Goal: Task Accomplishment & Management: Manage account settings

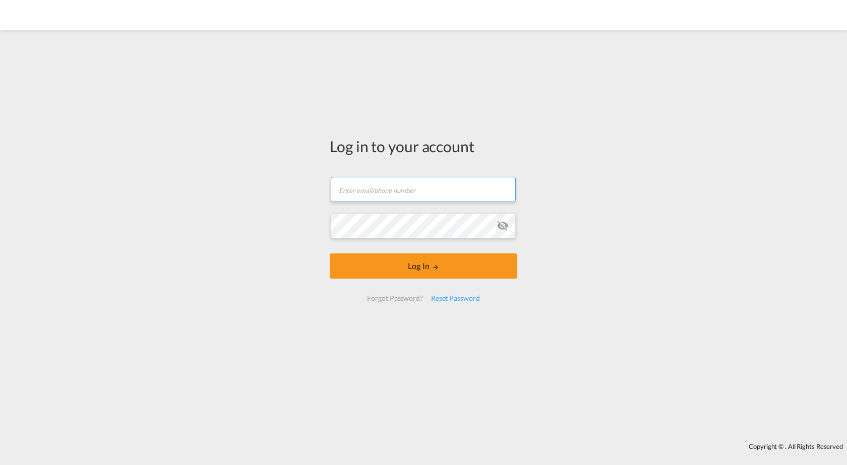
click at [368, 188] on input "text" at bounding box center [423, 189] width 185 height 25
click at [403, 301] on div "Forgot Password?" at bounding box center [394, 298] width 63 height 18
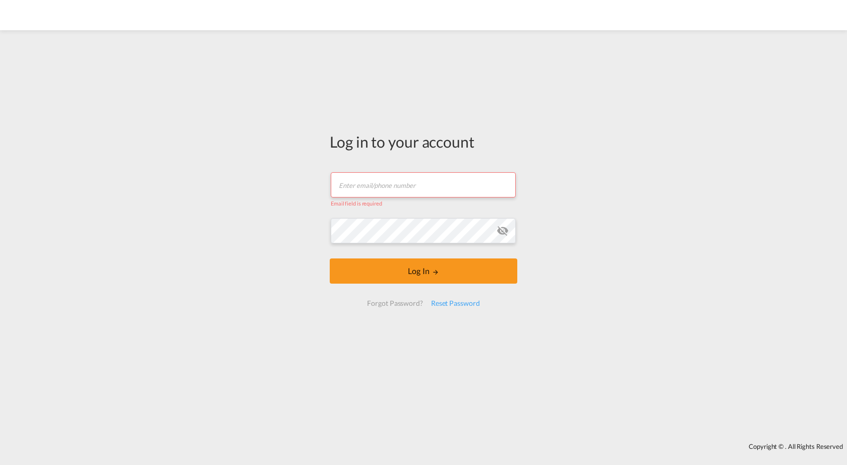
click at [362, 186] on input "text" at bounding box center [423, 184] width 185 height 25
click at [379, 305] on div "Forgot Password?" at bounding box center [394, 303] width 63 height 18
click at [367, 189] on input "text" at bounding box center [423, 184] width 185 height 25
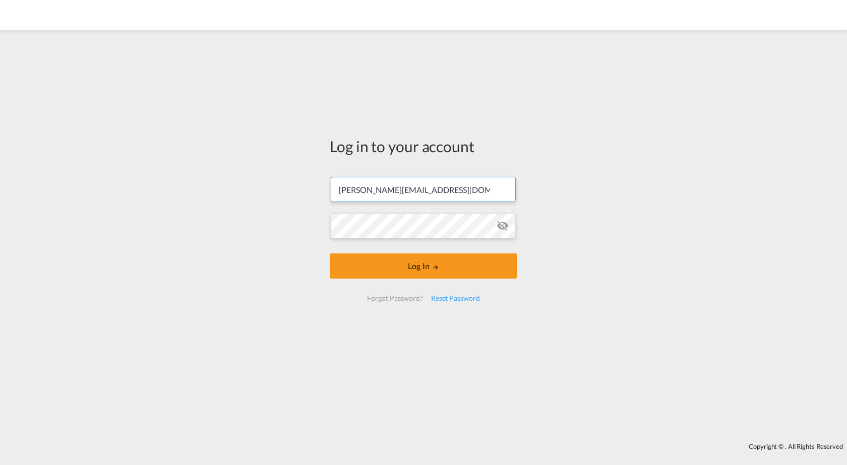
type input "[PERSON_NAME][EMAIL_ADDRESS][DOMAIN_NAME]"
click at [396, 300] on div "Forgot Password?" at bounding box center [394, 298] width 63 height 18
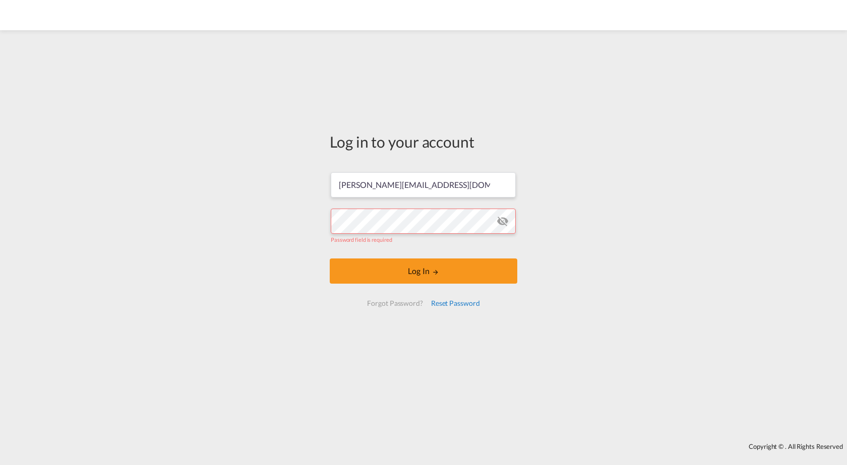
click at [445, 303] on div "Reset Password" at bounding box center [455, 303] width 57 height 18
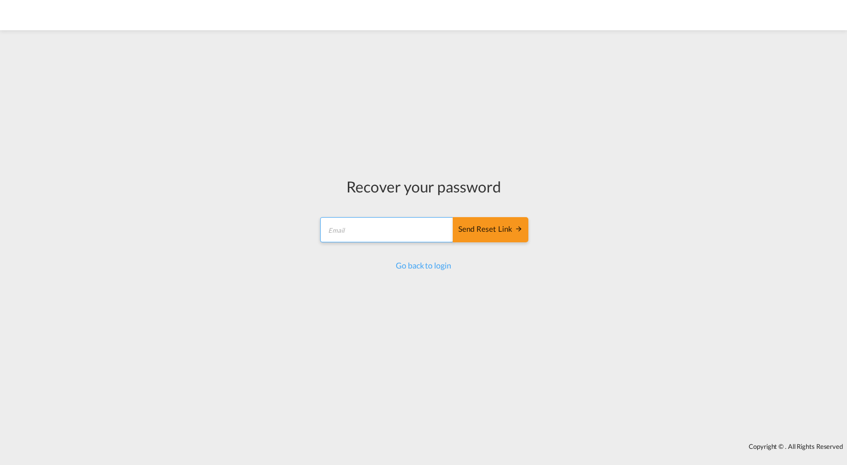
click at [393, 227] on input "email" at bounding box center [387, 229] width 134 height 25
type input "[PERSON_NAME][EMAIL_ADDRESS][DOMAIN_NAME]"
click at [473, 231] on div "Send reset link" at bounding box center [490, 230] width 64 height 12
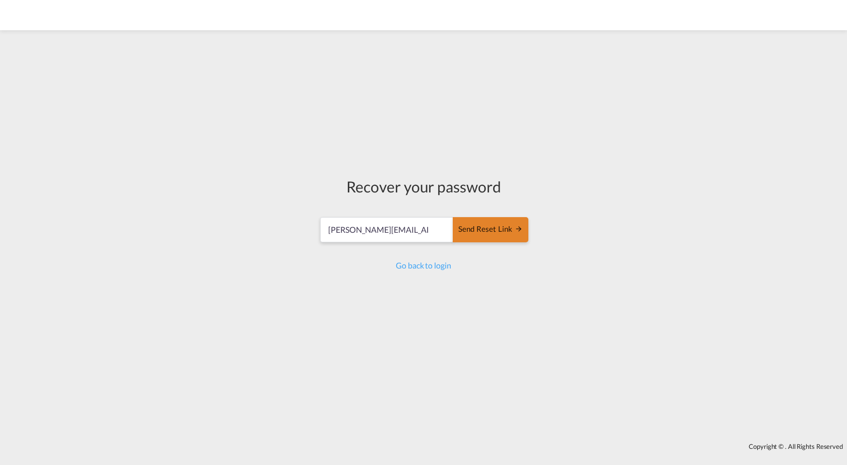
click at [484, 228] on div "Send reset link" at bounding box center [490, 230] width 64 height 12
